Goal: Information Seeking & Learning: Learn about a topic

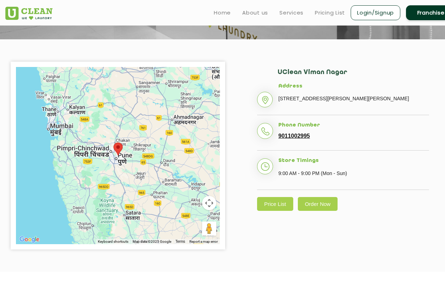
scroll to position [71, 0]
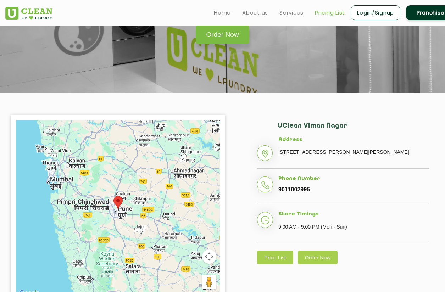
click at [330, 13] on link "Pricing List" at bounding box center [330, 13] width 30 height 9
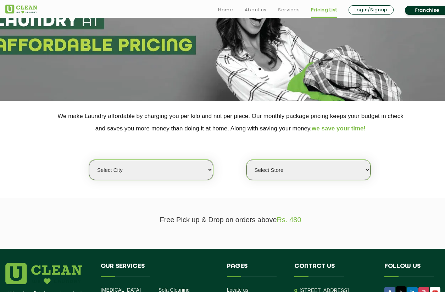
scroll to position [71, 0]
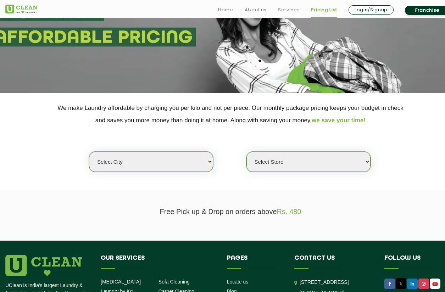
click at [164, 162] on select "Select city [GEOGRAPHIC_DATA] [GEOGRAPHIC_DATA] [GEOGRAPHIC_DATA] [GEOGRAPHIC_D…" at bounding box center [151, 162] width 124 height 20
select select "4"
click at [89, 152] on select "Select city [GEOGRAPHIC_DATA] [GEOGRAPHIC_DATA] [GEOGRAPHIC_DATA] [GEOGRAPHIC_D…" at bounding box center [151, 162] width 124 height 20
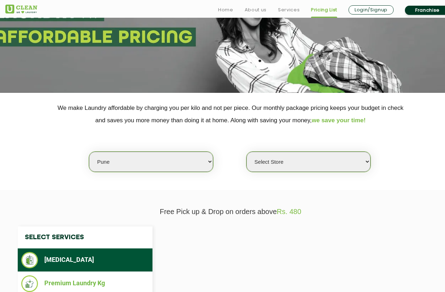
select select "0"
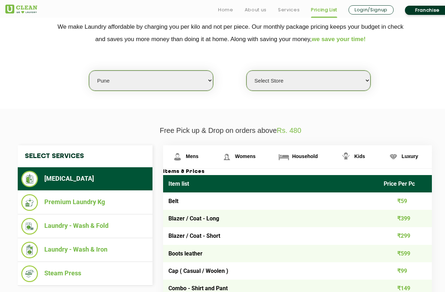
scroll to position [177, 0]
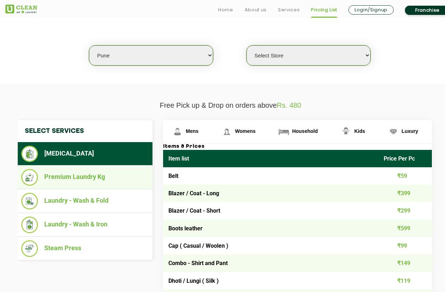
click at [117, 178] on li "Premium Laundry Kg" at bounding box center [85, 177] width 128 height 17
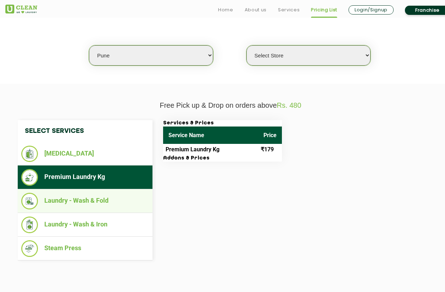
click at [103, 197] on li "Laundry - Wash & Fold" at bounding box center [85, 201] width 128 height 17
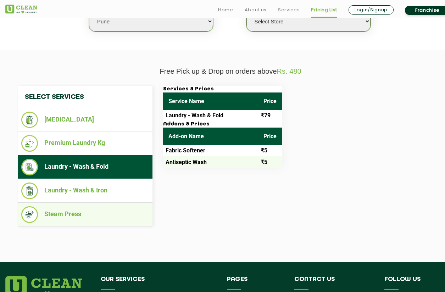
scroll to position [213, 0]
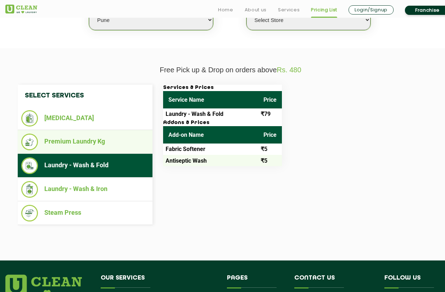
click at [87, 141] on li "Premium Laundry Kg" at bounding box center [85, 142] width 128 height 17
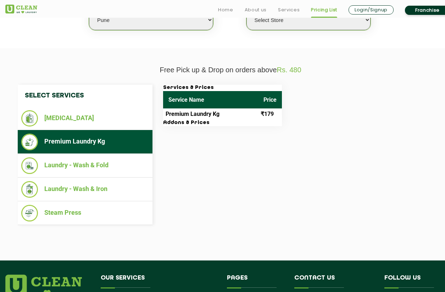
click at [213, 127] on div "Select Services [MEDICAL_DATA] Premium Laundry Kg Laundry - Wash & Fold Laundry…" at bounding box center [230, 155] width 436 height 141
click at [213, 112] on td "Premium Laundry Kg" at bounding box center [210, 114] width 95 height 11
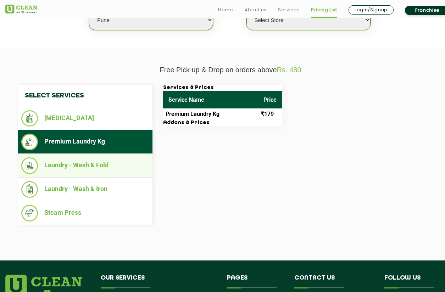
click at [101, 164] on li "Laundry - Wash & Fold" at bounding box center [85, 166] width 128 height 17
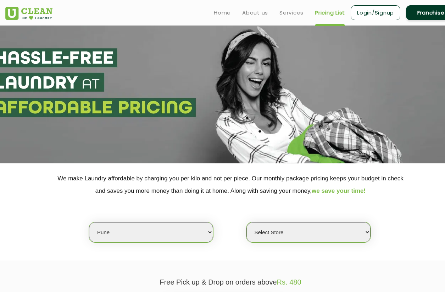
scroll to position [0, 0]
click at [263, 12] on link "About us" at bounding box center [255, 13] width 26 height 9
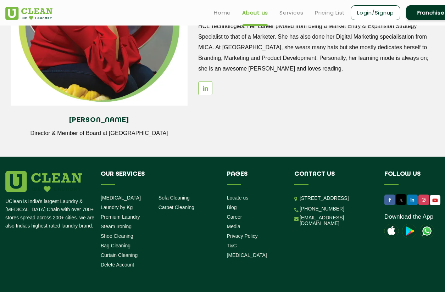
scroll to position [781, 0]
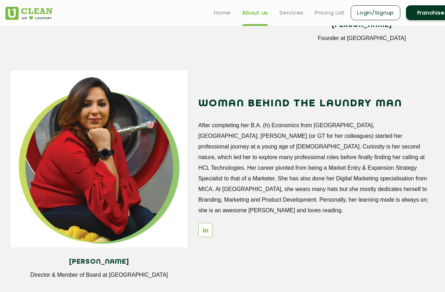
click at [287, 7] on ul "Home About us Services Pricing List Login/Signup Franchise" at bounding box center [332, 12] width 248 height 17
click at [286, 11] on link "Services" at bounding box center [292, 13] width 24 height 9
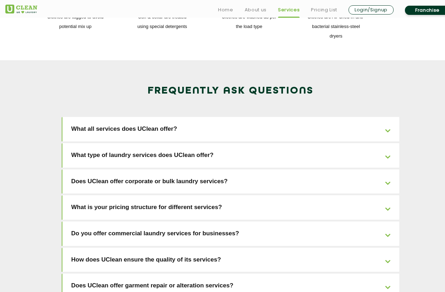
scroll to position [1100, 0]
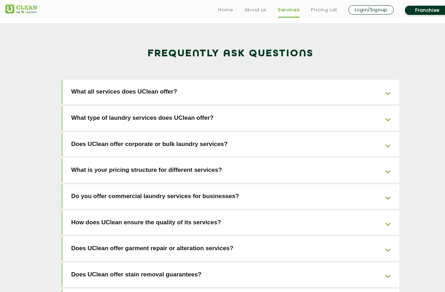
click at [141, 132] on link "Does UClean offer corporate or bulk laundry services?" at bounding box center [230, 144] width 337 height 24
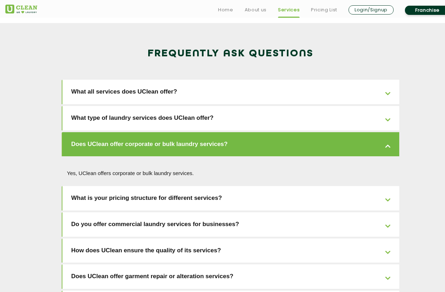
click at [141, 132] on link "Does UClean offer corporate or bulk laundry services?" at bounding box center [230, 144] width 337 height 24
click at [117, 186] on link "What is your pricing structure for different services?" at bounding box center [230, 198] width 337 height 24
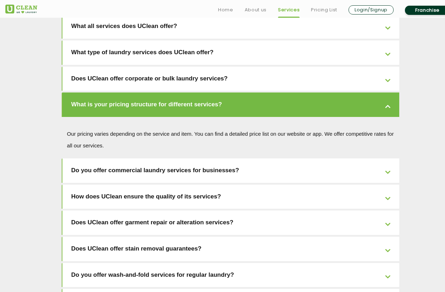
scroll to position [1171, 0]
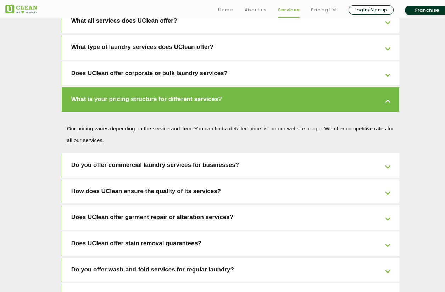
click at [135, 153] on link "Do you offer commercial laundry services for businesses?" at bounding box center [230, 165] width 337 height 24
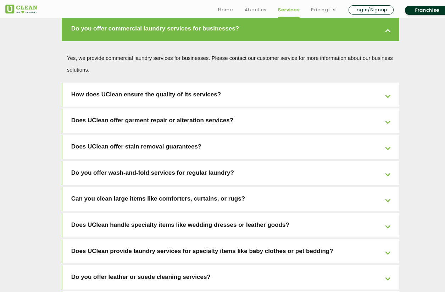
scroll to position [1277, 0]
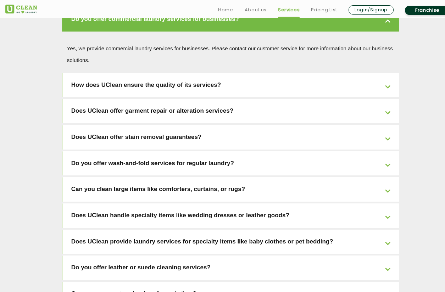
click at [109, 125] on link "Does UClean offer stain removal guarantees?" at bounding box center [230, 137] width 337 height 24
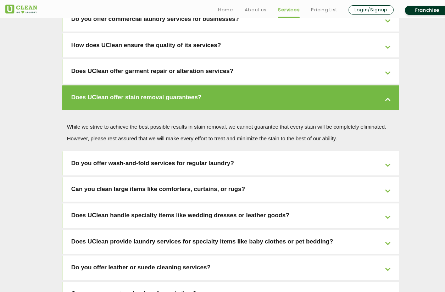
click at [124, 86] on link "Does UClean offer stain removal guarantees?" at bounding box center [230, 98] width 337 height 24
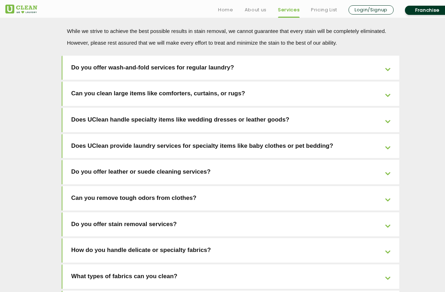
scroll to position [1384, 0]
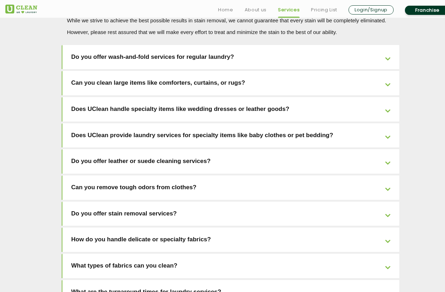
click at [134, 176] on link "Can you remove tough odors from clothes?" at bounding box center [230, 188] width 337 height 24
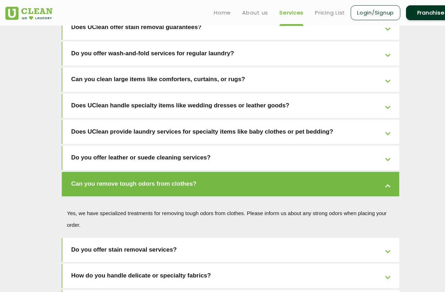
scroll to position [1344, 0]
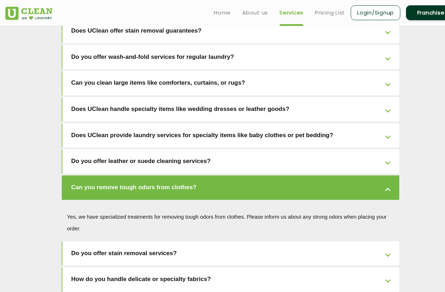
click at [134, 176] on link "Can you remove tough odors from clothes?" at bounding box center [230, 188] width 337 height 24
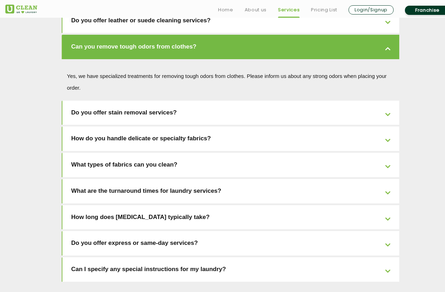
scroll to position [1486, 0]
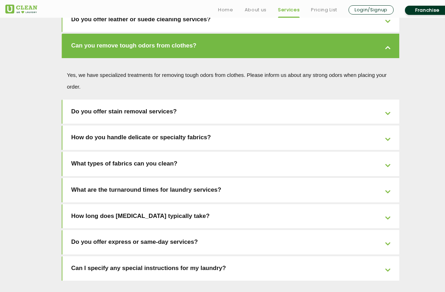
click at [146, 152] on link "What types of fabrics can you clean?" at bounding box center [230, 164] width 337 height 24
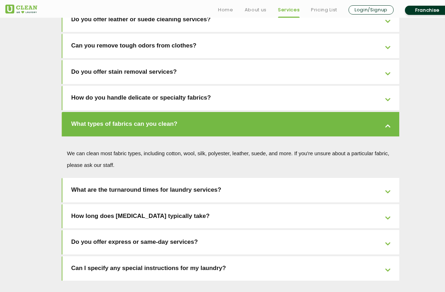
click at [101, 230] on link "Do you offer express or same-day services?" at bounding box center [230, 242] width 337 height 24
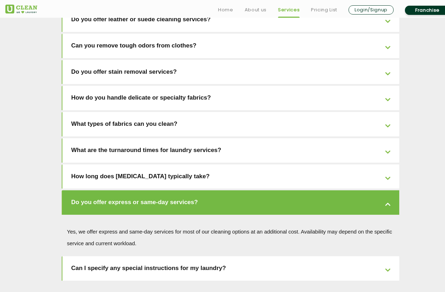
click at [100, 257] on link "Can I specify any special instructions for my laundry?" at bounding box center [230, 269] width 337 height 24
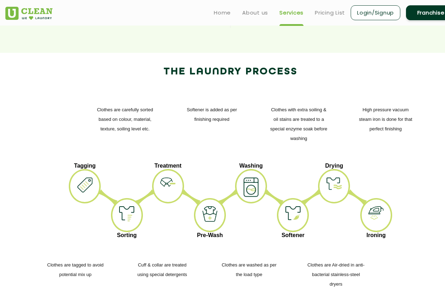
scroll to position [812, 0]
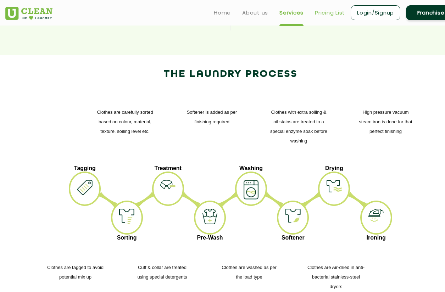
click at [325, 14] on link "Pricing List" at bounding box center [330, 13] width 30 height 9
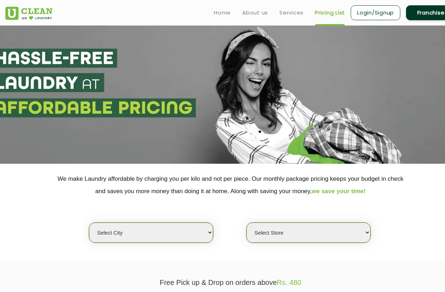
select select "0"
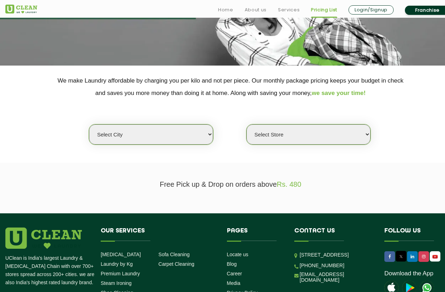
scroll to position [189, 0]
